Goal: Transaction & Acquisition: Purchase product/service

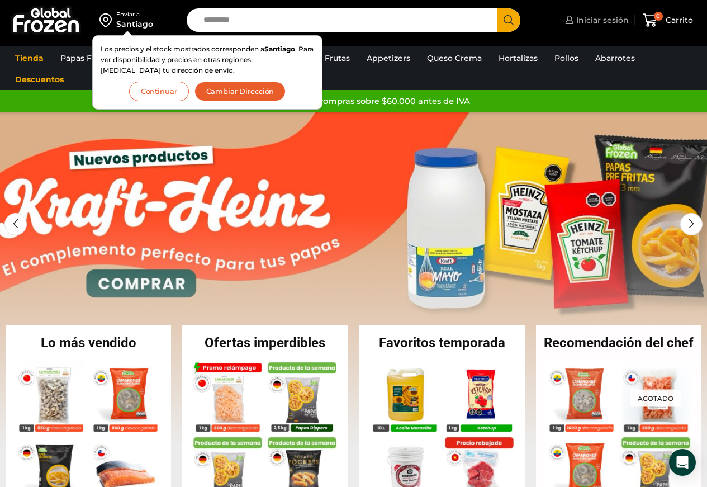
click at [589, 20] on span "Iniciar sesión" at bounding box center [600, 20] width 55 height 11
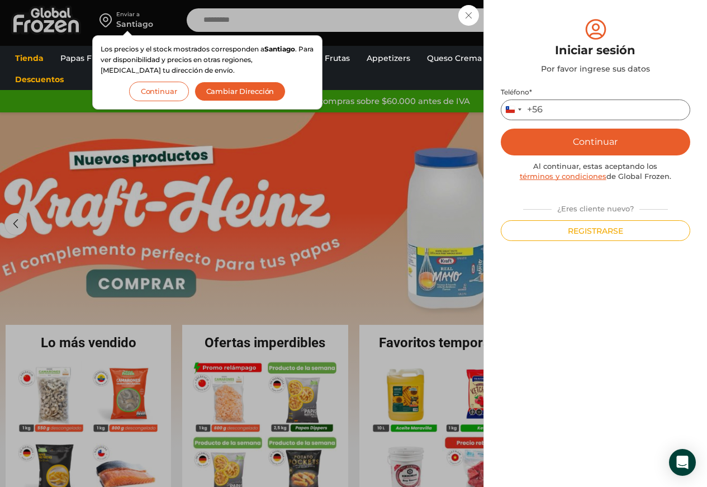
click at [562, 110] on input "Teléfono *" at bounding box center [595, 109] width 189 height 21
type input "*********"
click at [621, 137] on button "Continuar" at bounding box center [595, 142] width 189 height 27
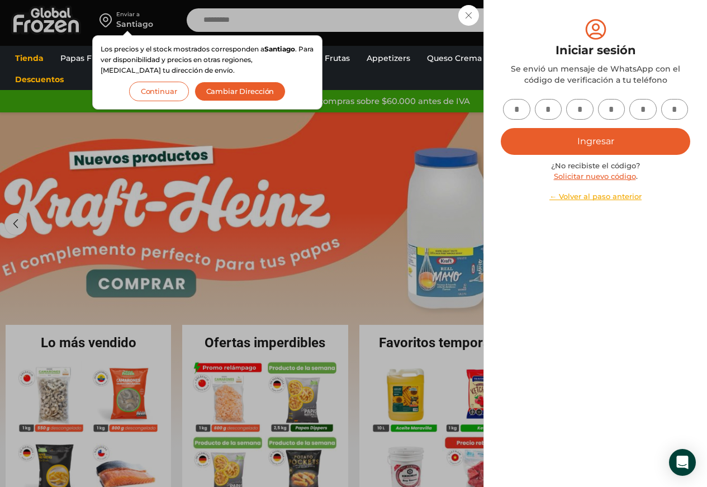
click at [512, 107] on input "text" at bounding box center [516, 109] width 27 height 21
type input "*"
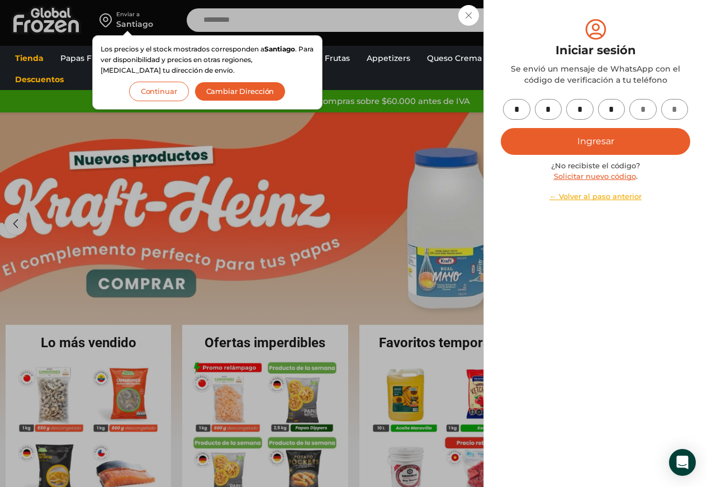
type input "*"
click at [559, 147] on button "Ingresar" at bounding box center [595, 141] width 189 height 27
click at [558, 148] on button "Ingresar" at bounding box center [595, 141] width 189 height 27
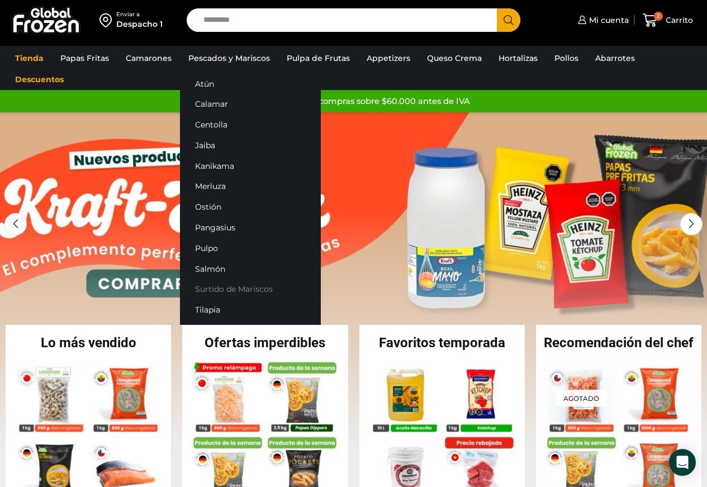
click at [229, 294] on link "Surtido de Mariscos" at bounding box center [250, 289] width 141 height 21
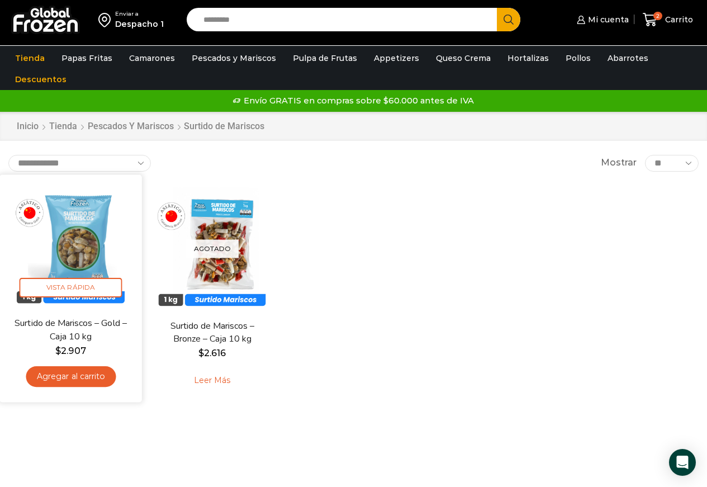
click at [63, 373] on link "Agregar al carrito" at bounding box center [71, 376] width 90 height 21
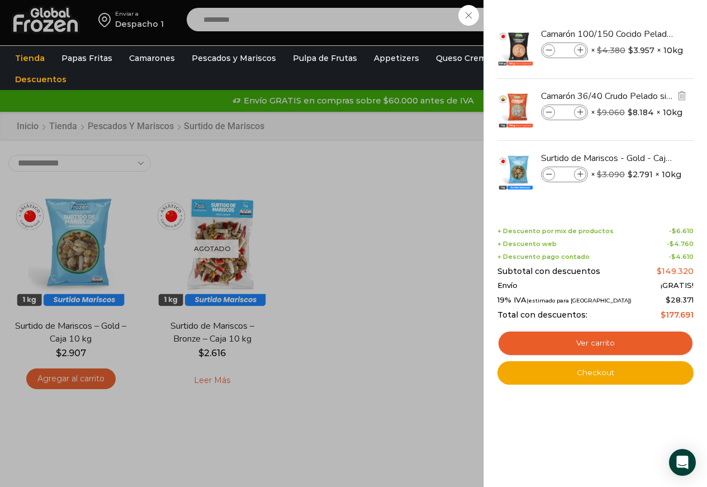
click at [581, 112] on icon at bounding box center [580, 113] width 6 height 6
type input "*"
click at [552, 110] on icon at bounding box center [549, 113] width 6 height 6
type input "*"
click at [546, 116] on span at bounding box center [549, 112] width 12 height 12
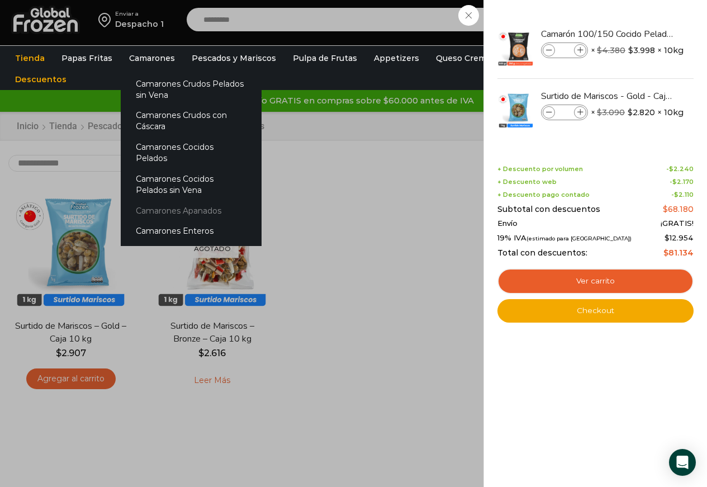
click at [161, 207] on link "Camarones Apanados" at bounding box center [191, 210] width 141 height 21
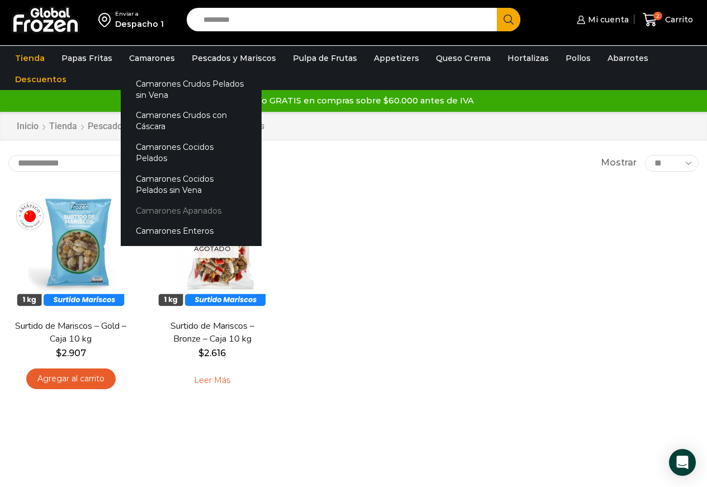
click at [154, 200] on link "Camarones Apanados" at bounding box center [191, 210] width 141 height 21
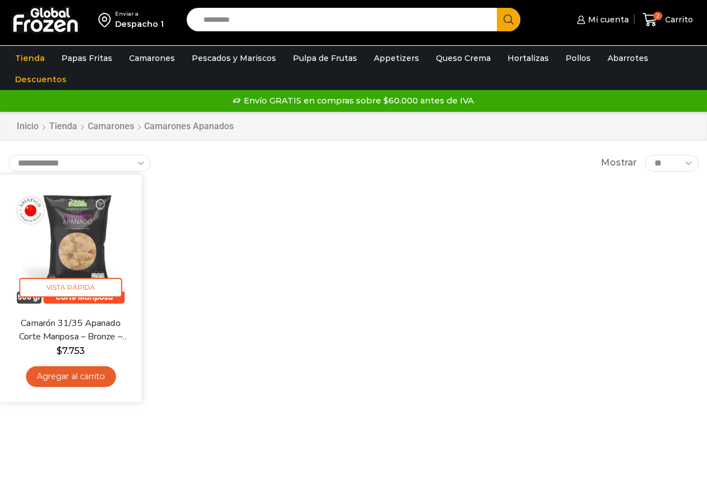
click at [82, 373] on link "Agregar al carrito" at bounding box center [71, 376] width 90 height 21
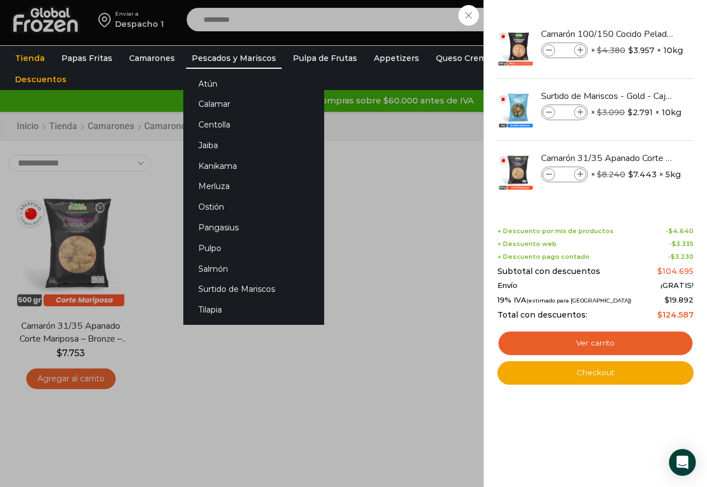
click at [231, 55] on link "Pescados y Mariscos" at bounding box center [234, 57] width 96 height 21
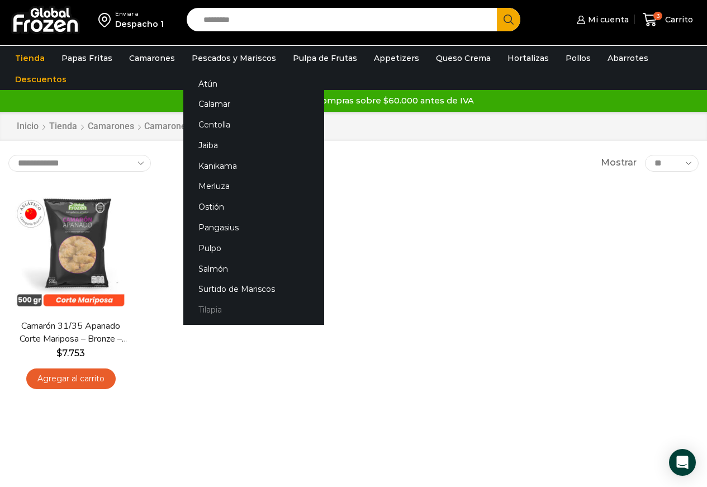
click at [219, 307] on link "Tilapia" at bounding box center [253, 309] width 141 height 21
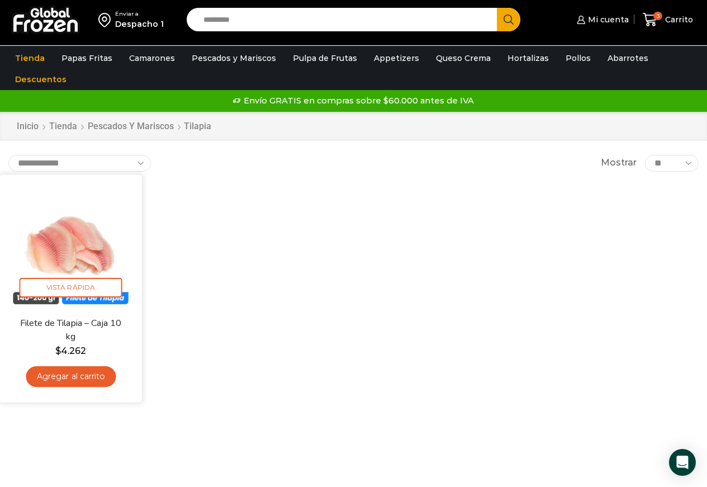
click at [67, 269] on img at bounding box center [71, 246] width 126 height 126
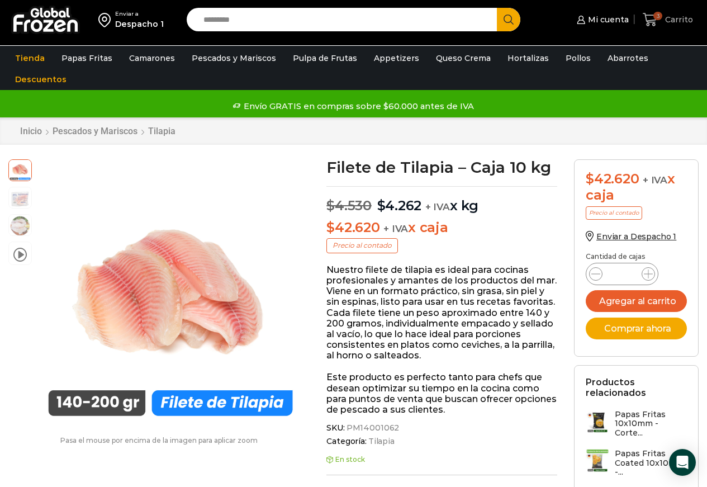
click at [666, 16] on span "Carrito" at bounding box center [677, 19] width 31 height 11
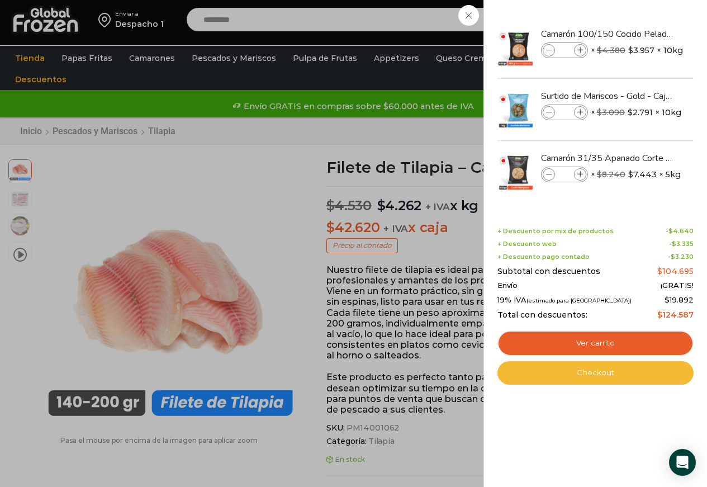
click at [588, 369] on link "Checkout" at bounding box center [595, 372] width 196 height 23
click at [588, 374] on link "Checkout" at bounding box center [595, 372] width 196 height 23
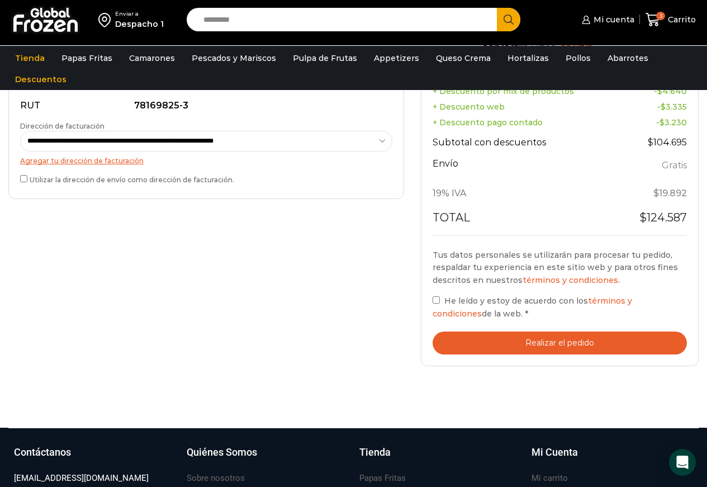
scroll to position [391, 0]
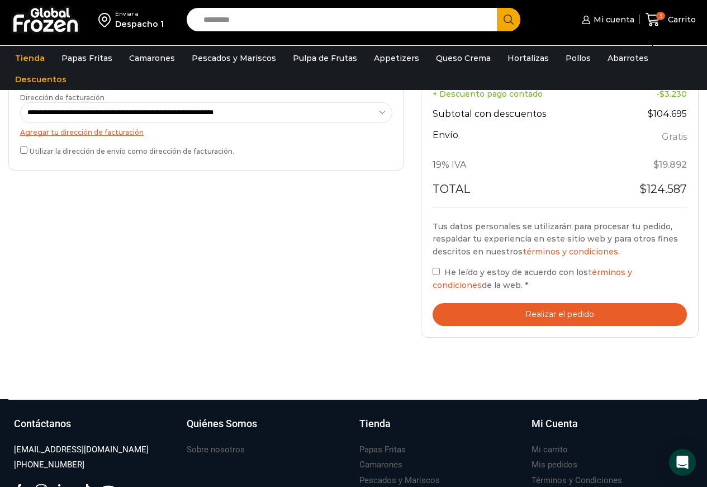
click at [536, 318] on button "Realizar el pedido" at bounding box center [559, 314] width 254 height 23
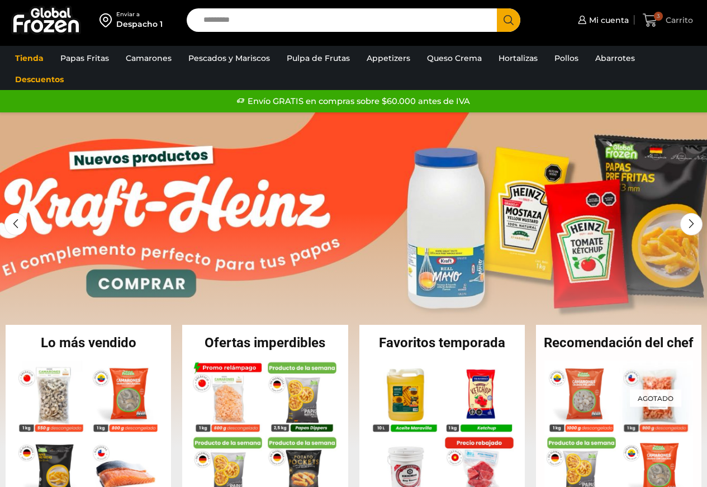
click at [665, 23] on span "Carrito" at bounding box center [678, 20] width 30 height 11
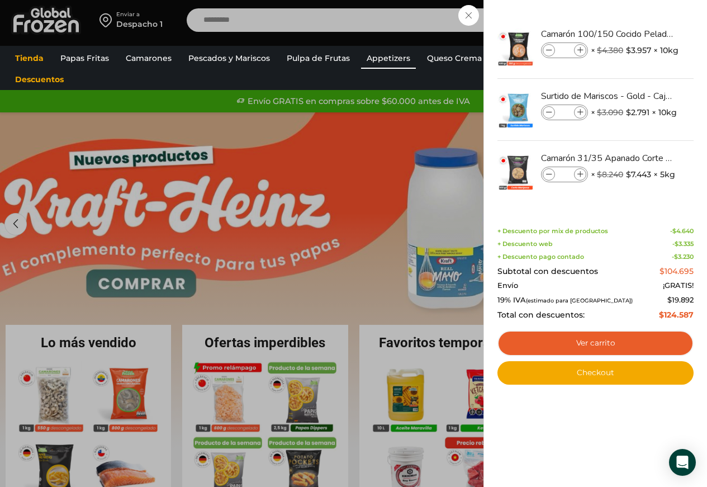
click at [380, 64] on link "Appetizers" at bounding box center [388, 57] width 55 height 21
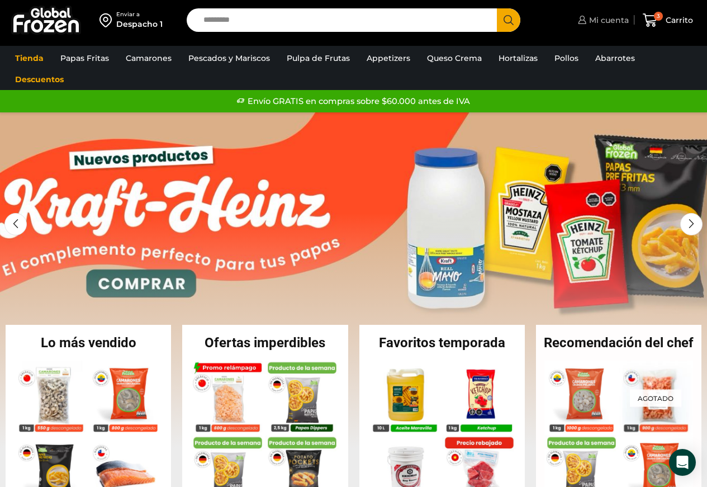
click at [598, 20] on span "Mi cuenta" at bounding box center [607, 20] width 42 height 11
click at [598, 20] on div "Mi cuenta Mi cuenta Mi perfil Pedidos Descargas Coupons Dirección Detalles de l…" at bounding box center [602, 20] width 54 height 22
click at [608, 23] on span "Mi cuenta" at bounding box center [607, 20] width 42 height 11
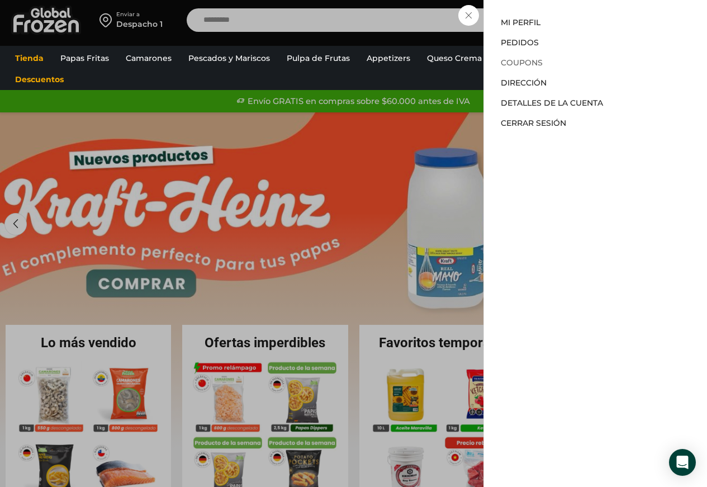
click at [523, 64] on link "Coupons" at bounding box center [522, 63] width 42 height 10
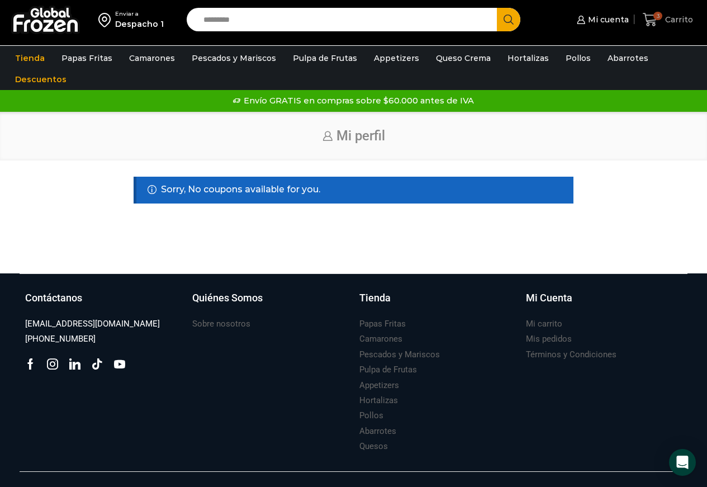
click at [679, 20] on span "Carrito" at bounding box center [677, 19] width 31 height 11
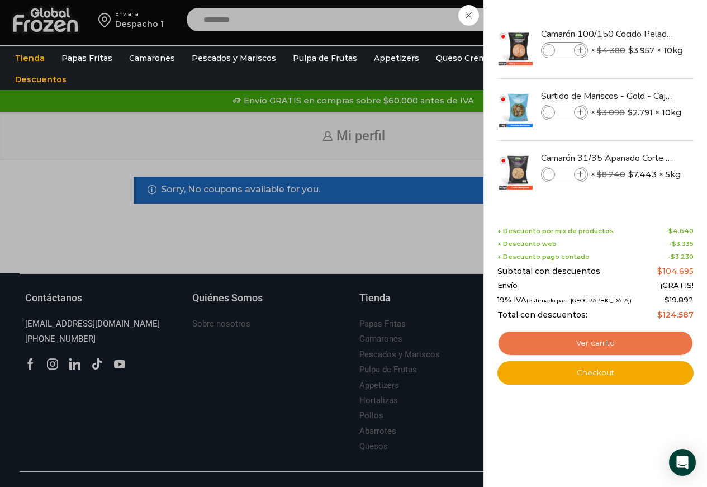
click at [617, 341] on link "Ver carrito" at bounding box center [595, 343] width 196 height 26
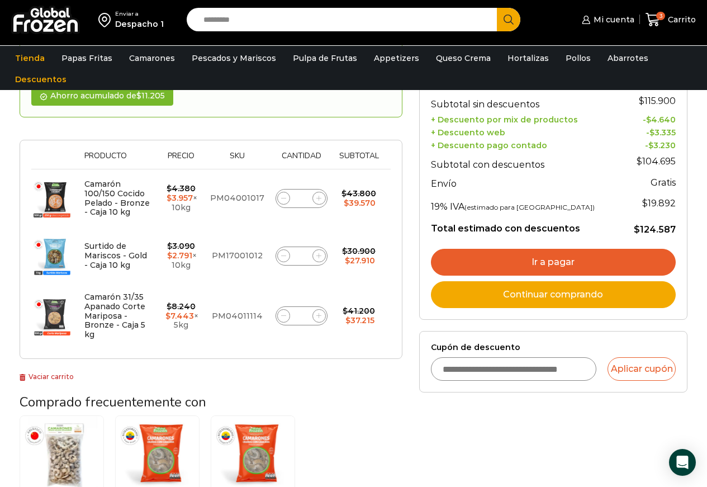
scroll to position [168, 0]
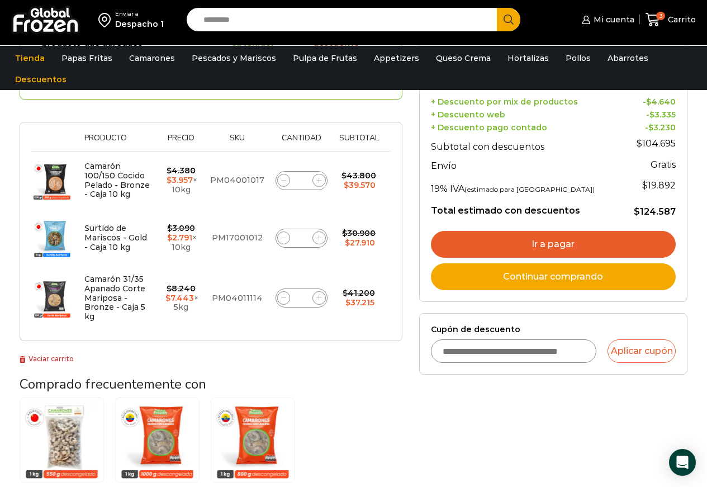
click at [500, 344] on input "Cupón de descuento" at bounding box center [514, 350] width 166 height 23
type input "*********"
click at [649, 350] on button "Aplicar cupón" at bounding box center [641, 350] width 68 height 23
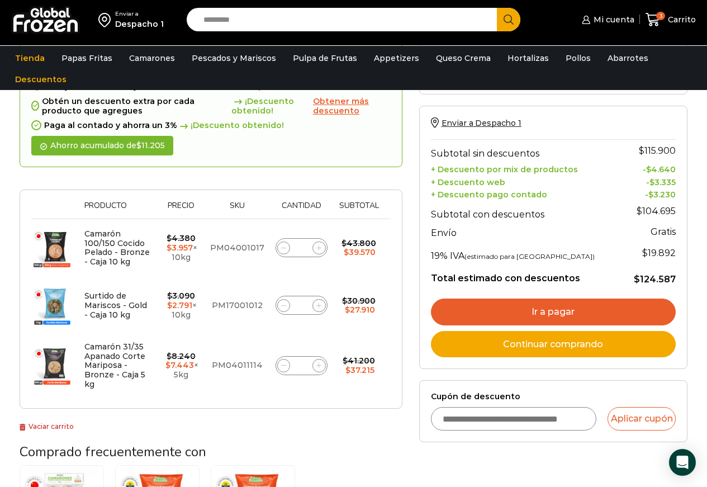
scroll to position [168, 0]
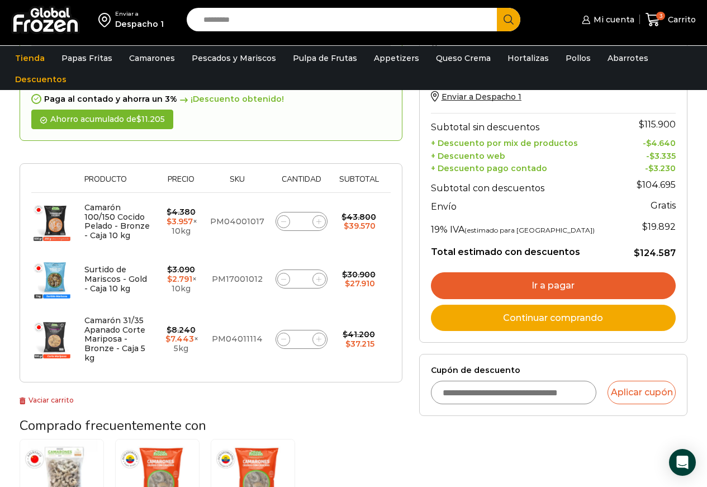
click at [534, 289] on link "Ir a pagar" at bounding box center [553, 285] width 245 height 27
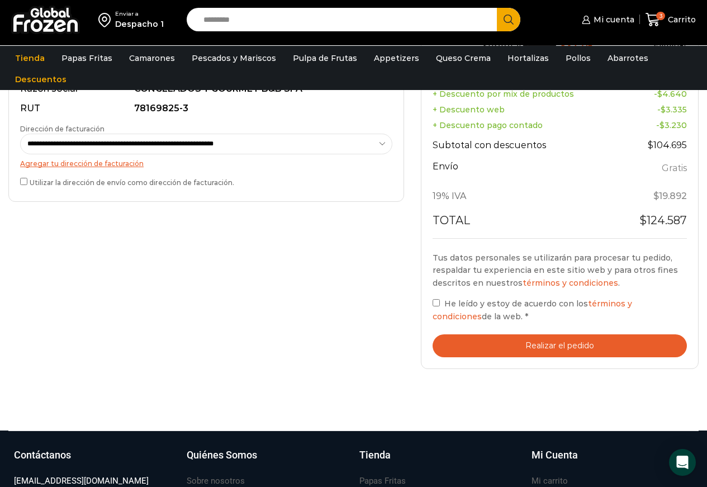
scroll to position [391, 0]
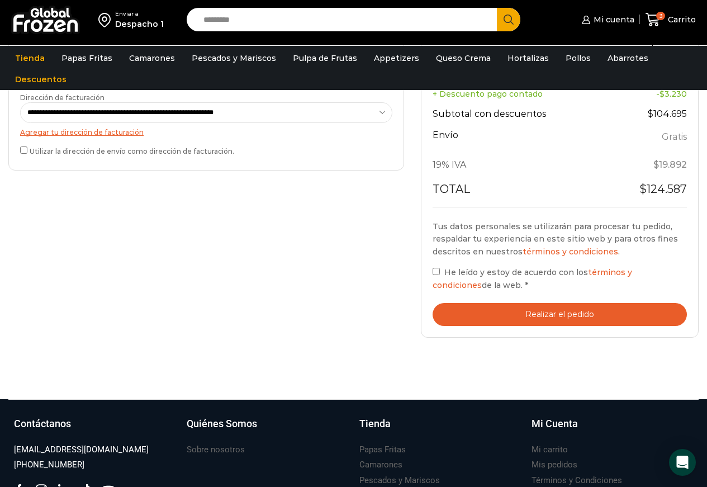
click at [545, 311] on button "Realizar el pedido" at bounding box center [559, 314] width 254 height 23
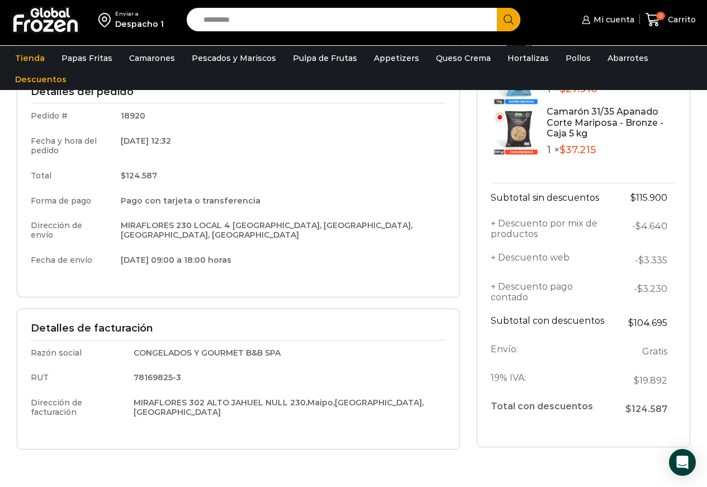
scroll to position [168, 0]
